Goal: Navigation & Orientation: Understand site structure

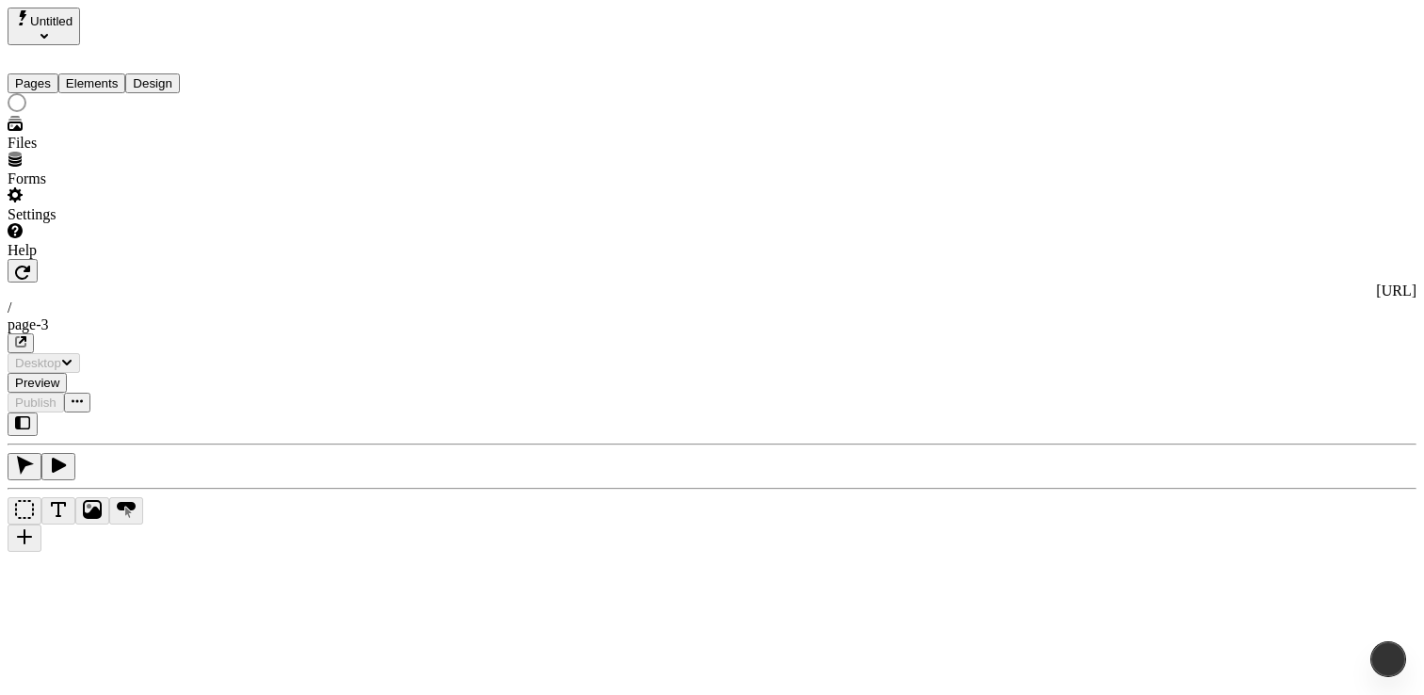
type input "/page-3"
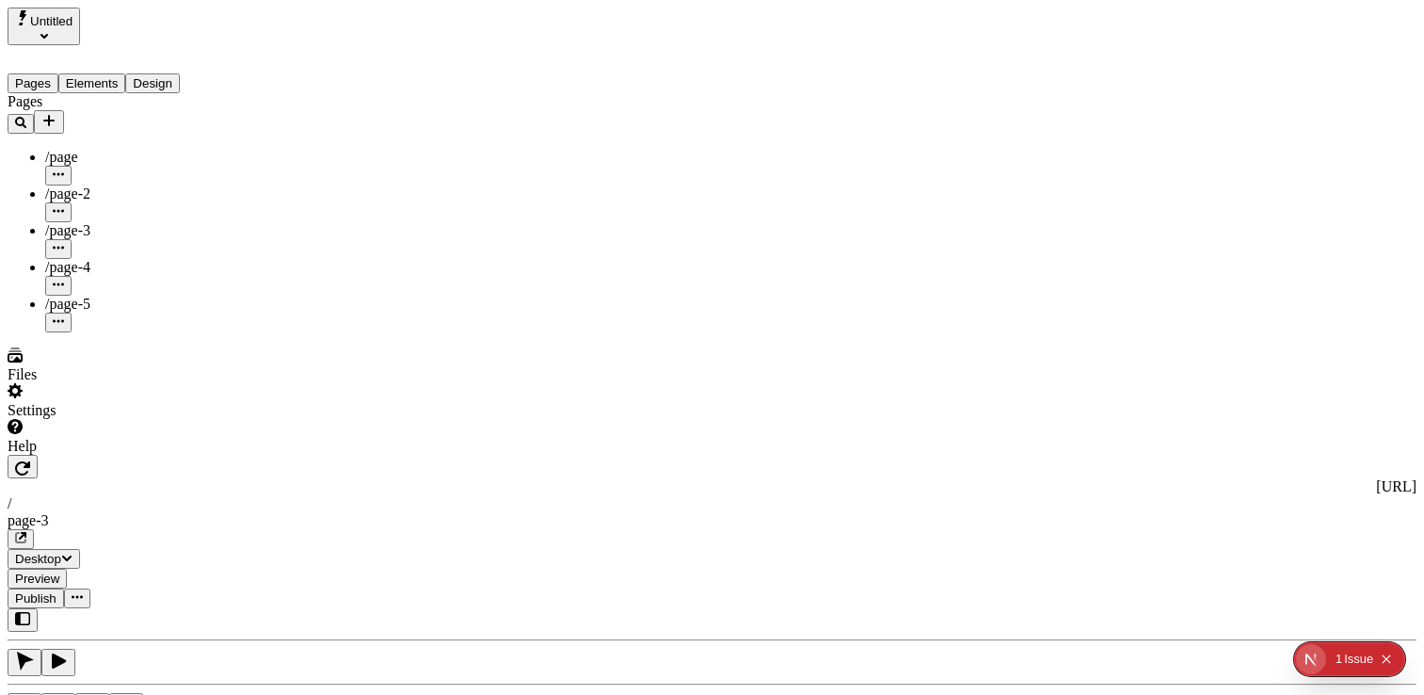
click at [56, 455] on div "Help" at bounding box center [121, 437] width 226 height 36
click at [63, 455] on div "Help" at bounding box center [121, 446] width 226 height 17
click at [99, 455] on div "Help" at bounding box center [121, 446] width 226 height 17
click at [59, 419] on div "Settings" at bounding box center [121, 410] width 226 height 17
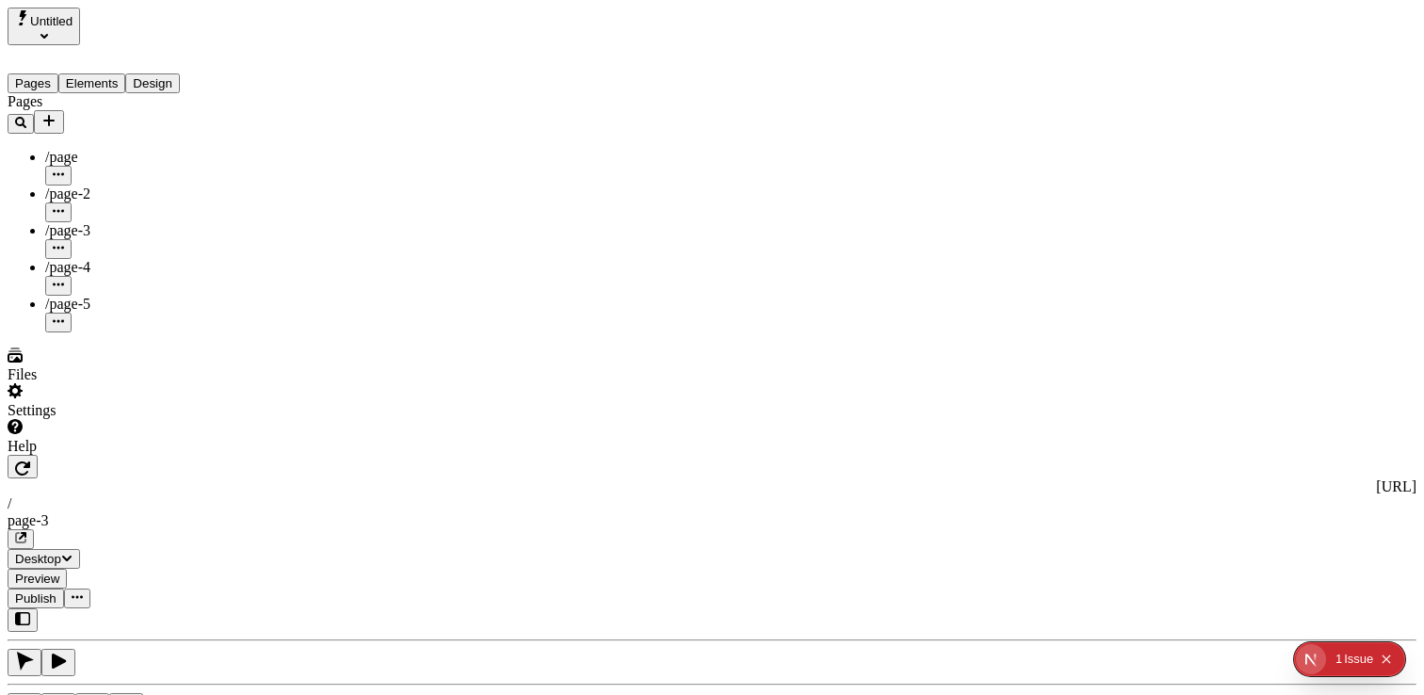
click at [96, 455] on div "Help" at bounding box center [121, 446] width 226 height 17
click at [49, 419] on div "Settings" at bounding box center [121, 410] width 226 height 17
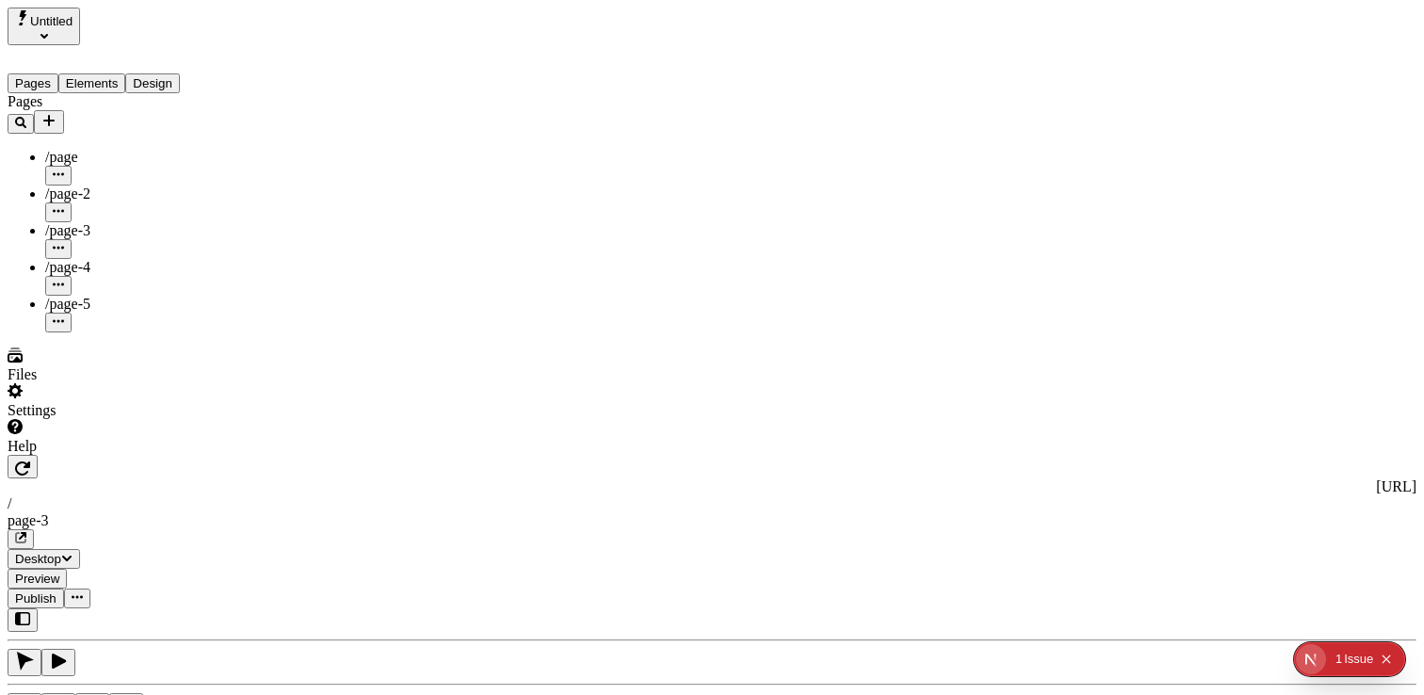
click at [76, 383] on div "Files" at bounding box center [121, 374] width 226 height 17
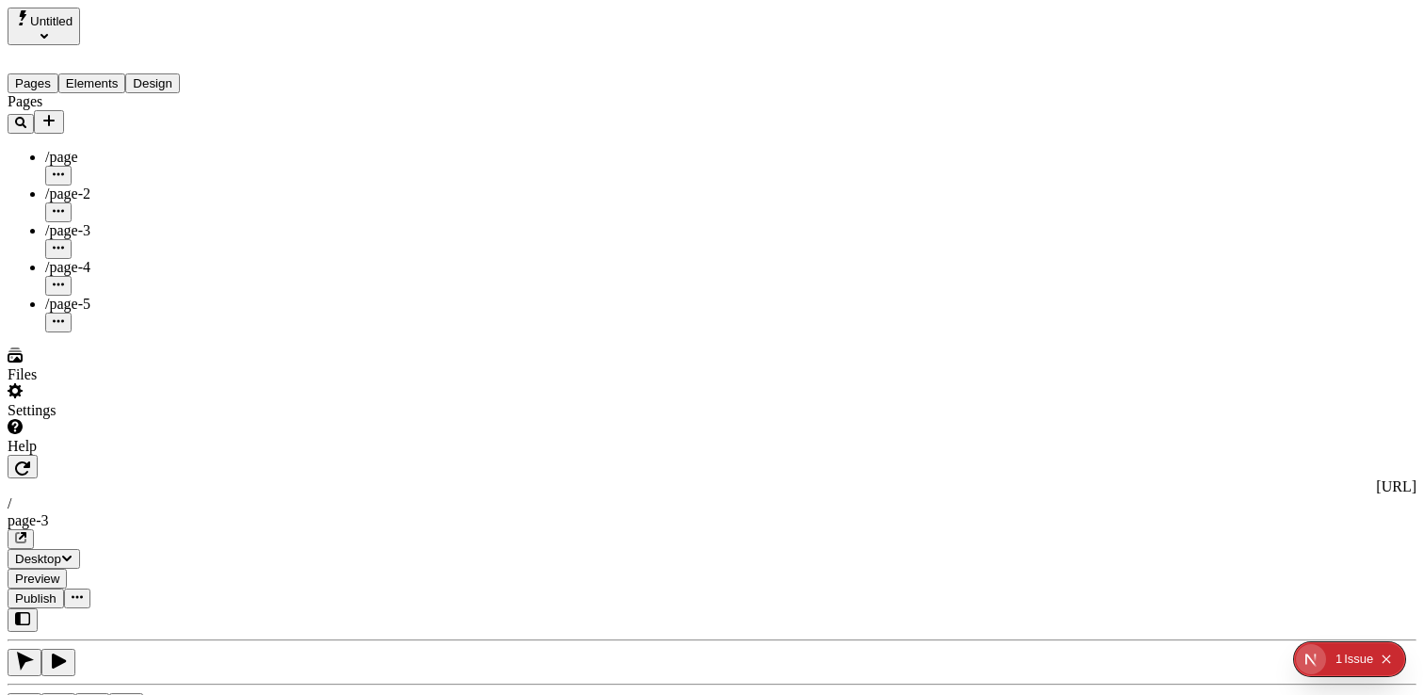
click at [73, 455] on div "Help" at bounding box center [121, 446] width 226 height 17
click at [134, 608] on span "View docs" at bounding box center [106, 616] width 63 height 16
click at [79, 419] on div "Settings" at bounding box center [121, 410] width 226 height 17
